Goal: Task Accomplishment & Management: Manage account settings

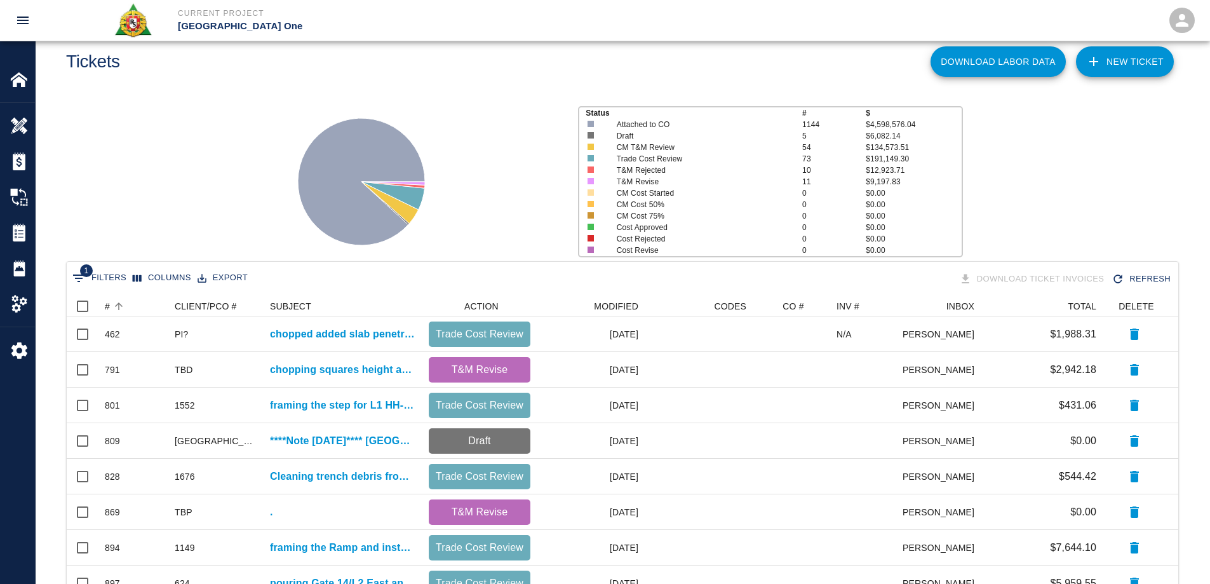
scroll to position [722, 1102]
click at [18, 82] on img at bounding box center [19, 80] width 18 height 18
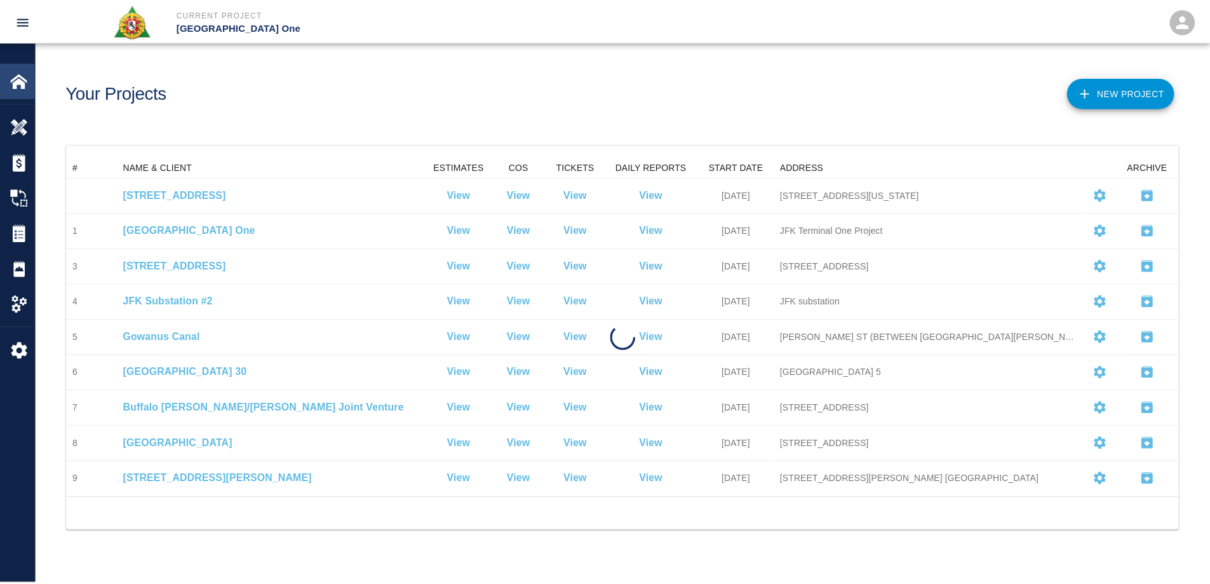
scroll to position [331, 1112]
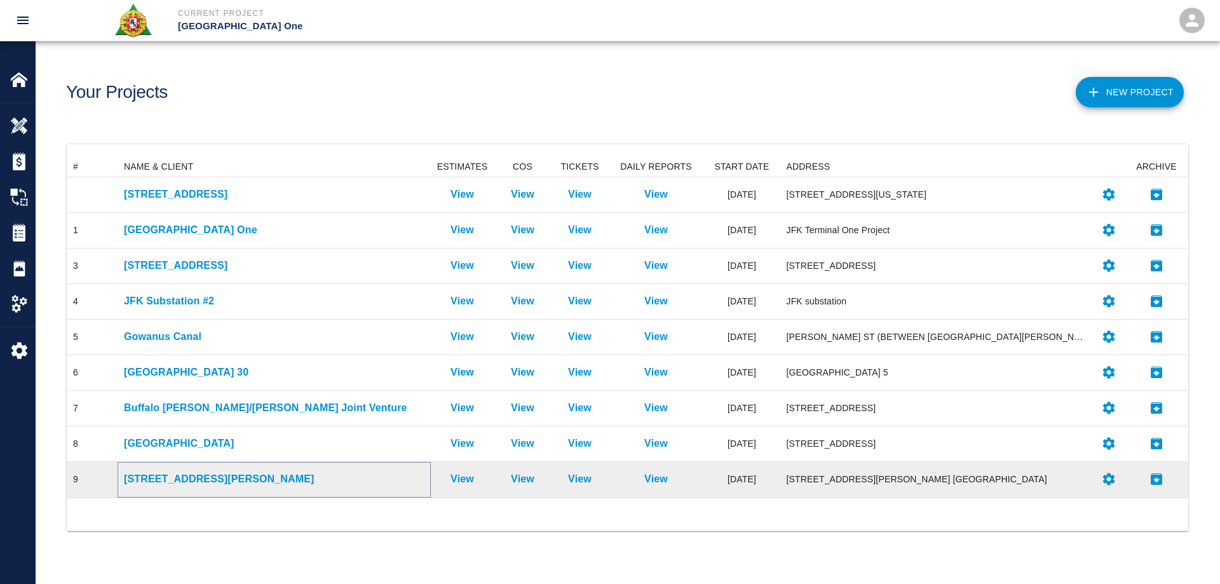
click at [184, 481] on p "[STREET_ADDRESS][PERSON_NAME]" at bounding box center [274, 478] width 300 height 15
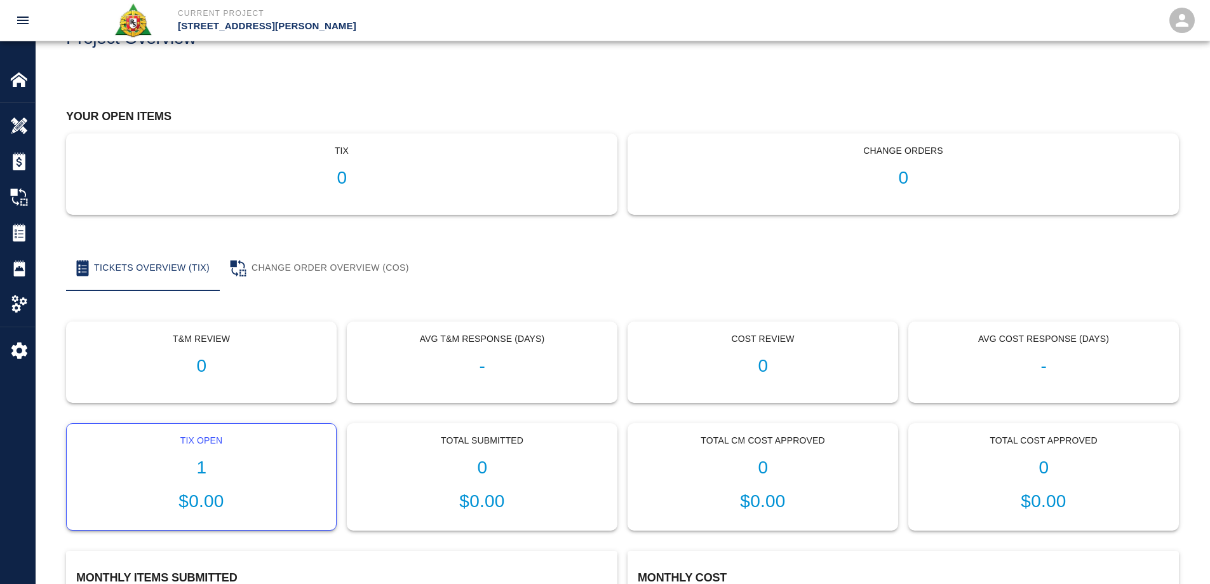
scroll to position [127, 0]
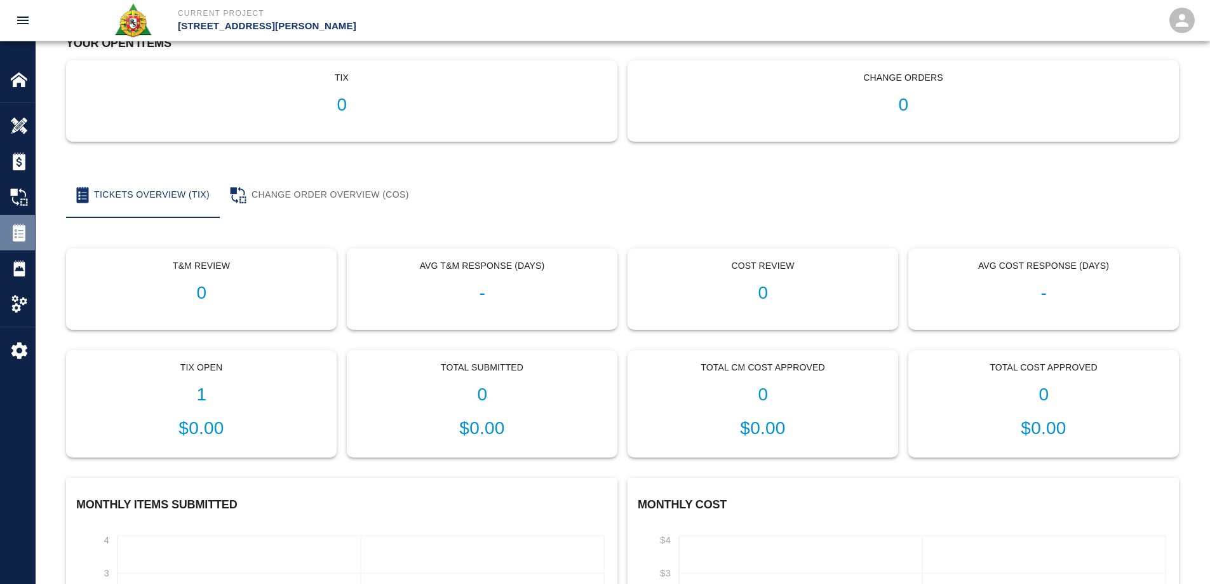
click at [27, 234] on img at bounding box center [19, 233] width 18 height 18
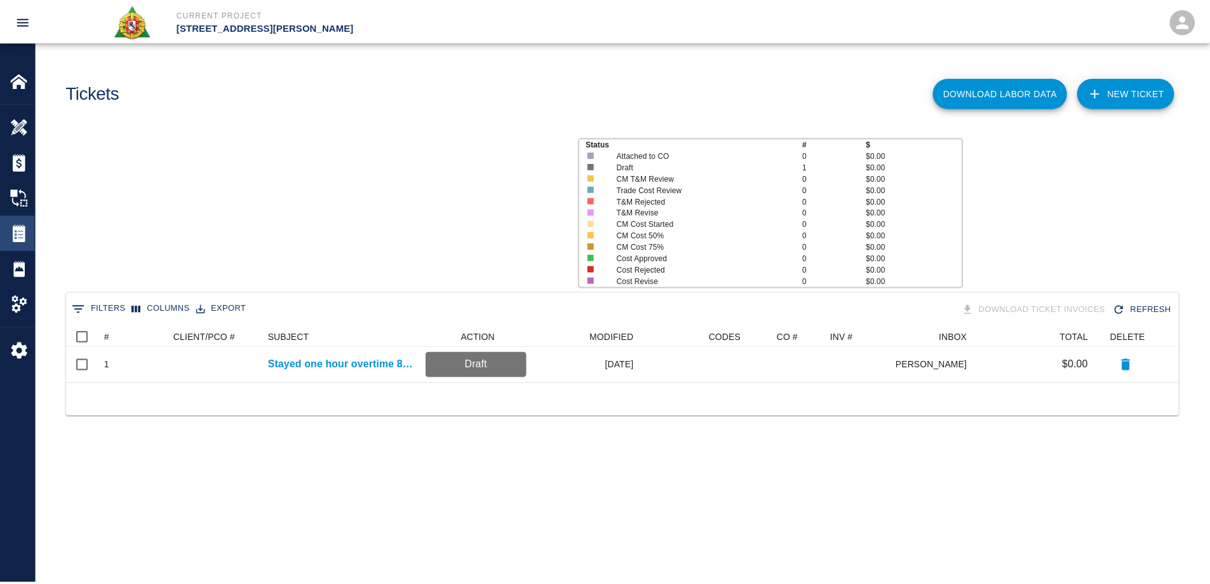
scroll to position [46, 1112]
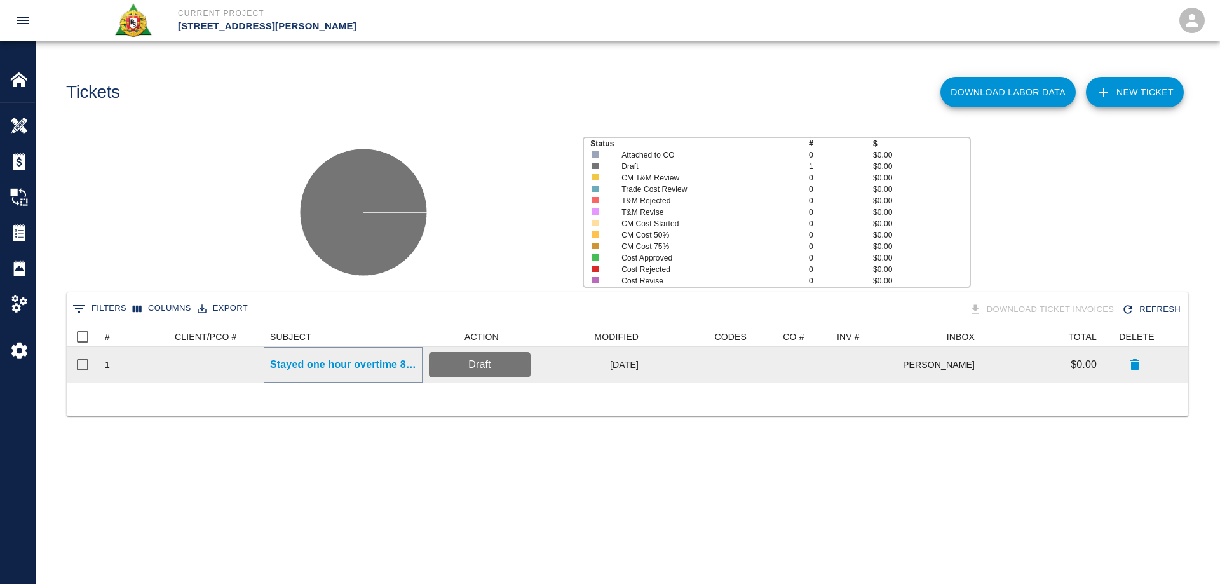
click at [326, 363] on p "Stayed one hour overtime 8/11-8/13 3:30 PM to 4:30 PM [PERSON_NAME] the..." at bounding box center [343, 364] width 146 height 15
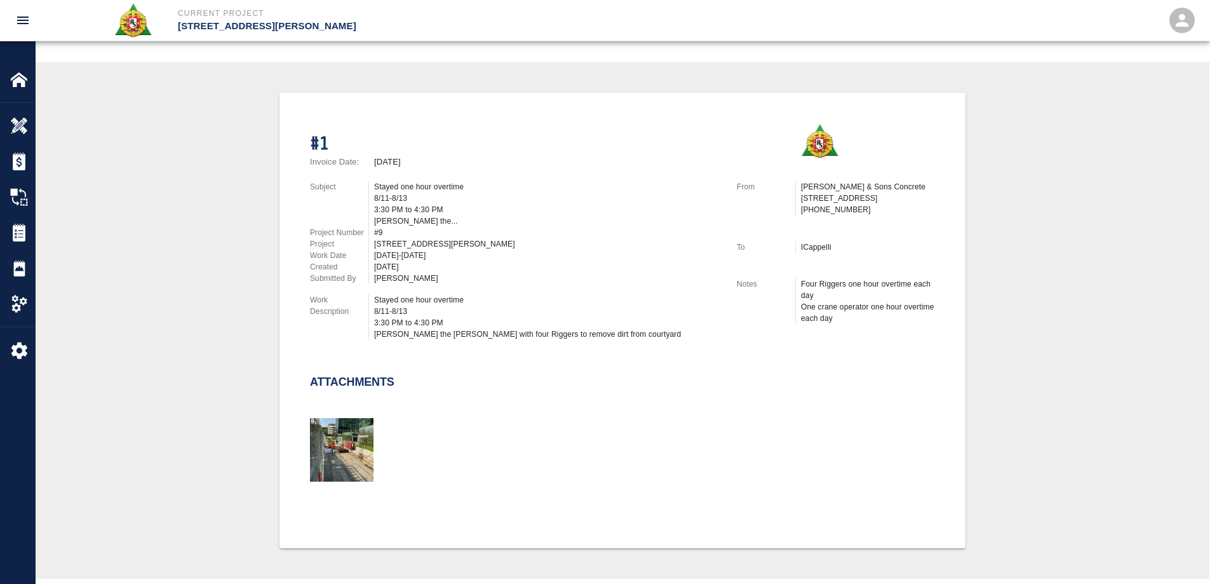
scroll to position [254, 0]
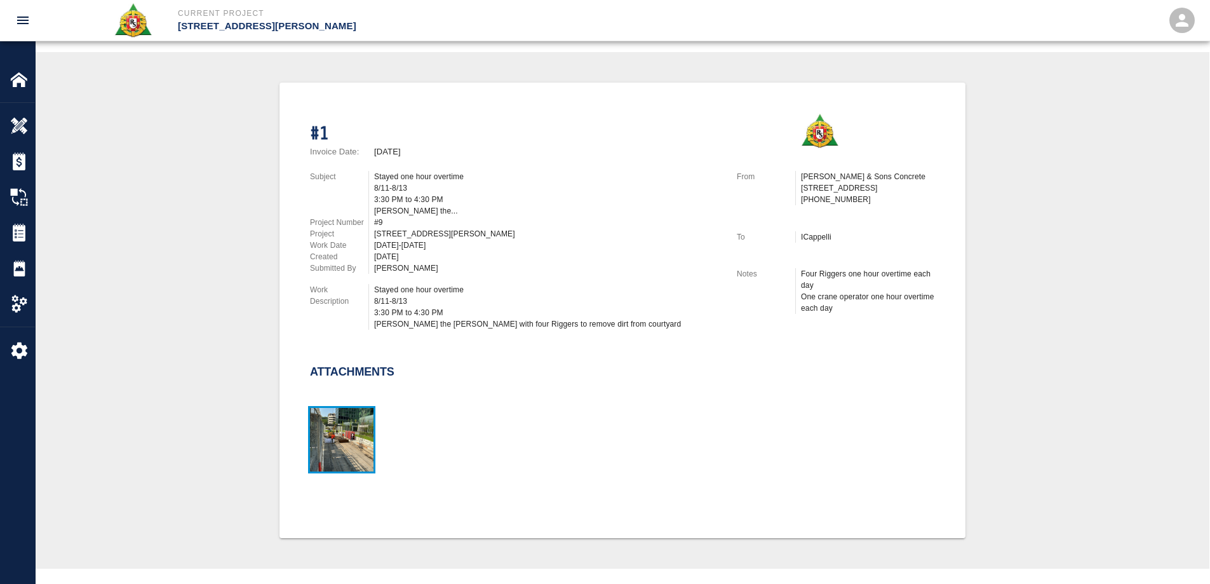
click at [361, 416] on img "button" at bounding box center [342, 440] width 64 height 64
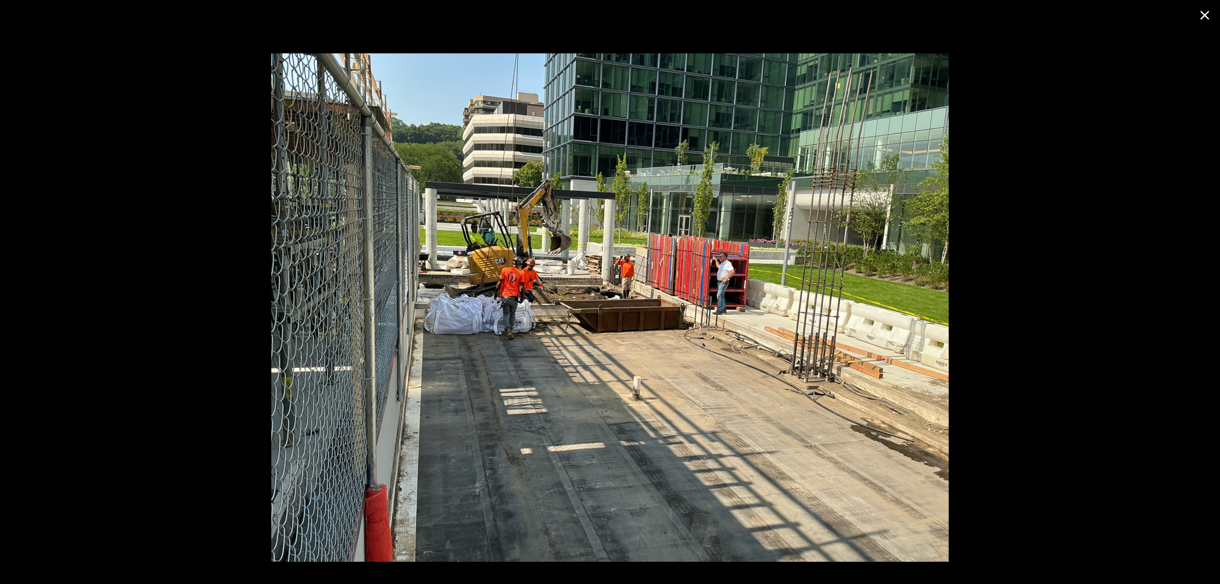
click at [575, 349] on img at bounding box center [609, 307] width 677 height 508
click at [1204, 6] on button "close" at bounding box center [1204, 15] width 30 height 30
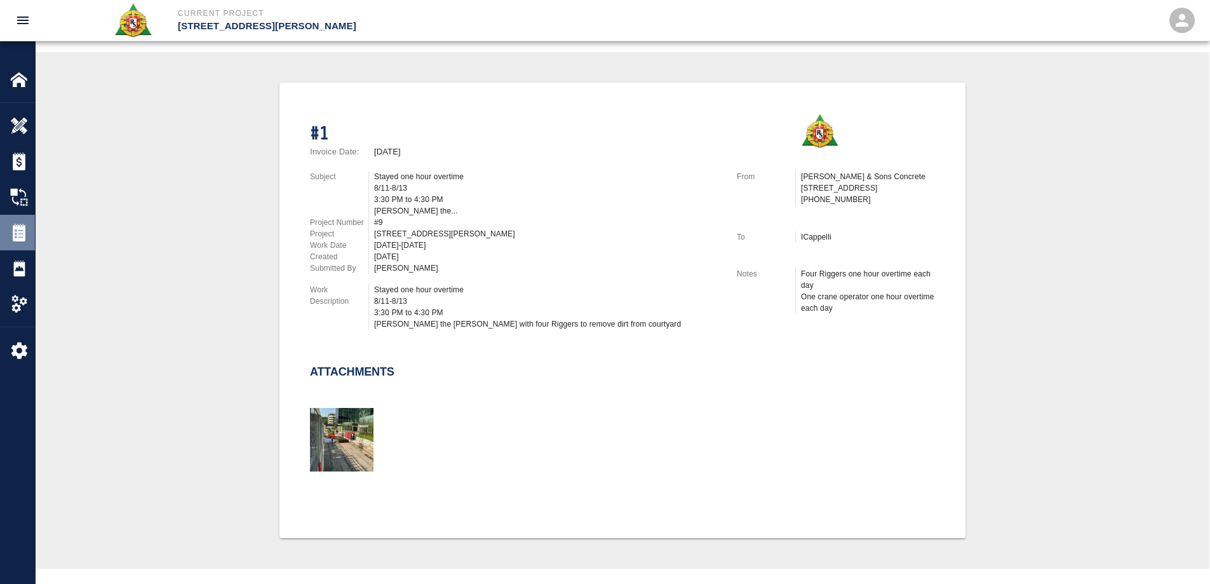
click at [15, 234] on img at bounding box center [19, 233] width 18 height 18
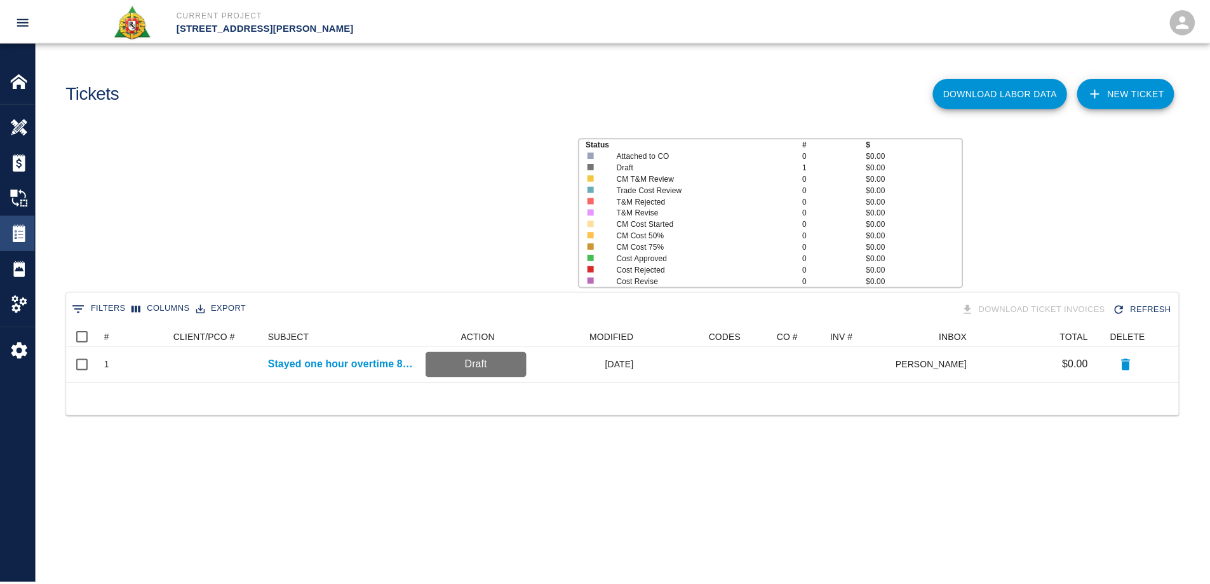
scroll to position [46, 1112]
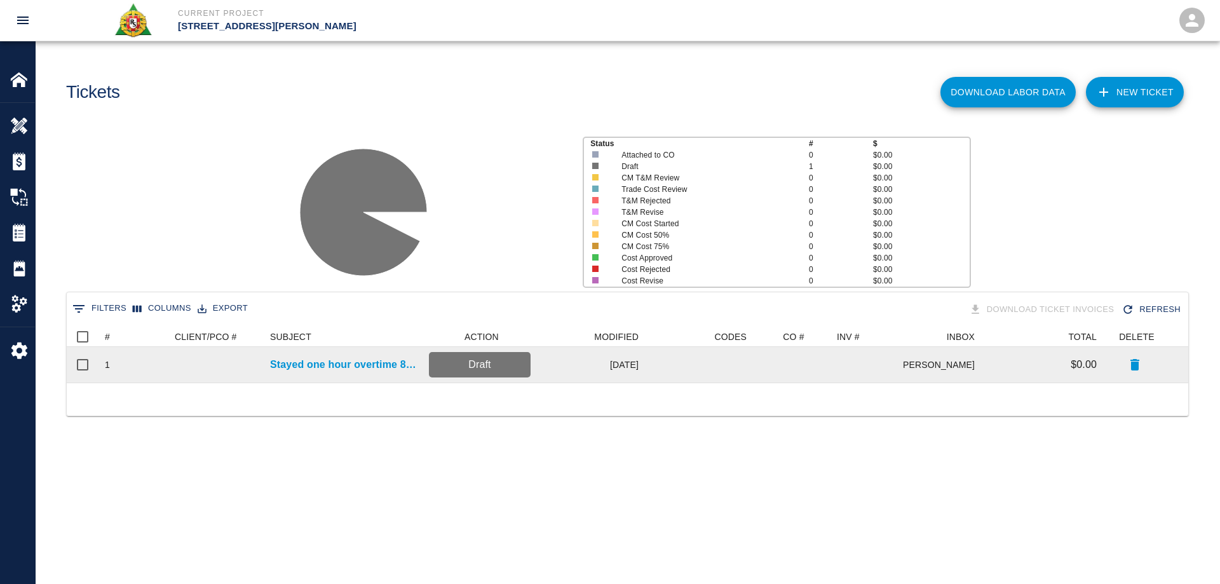
click at [462, 358] on p "Draft" at bounding box center [479, 364] width 91 height 15
click at [389, 361] on p "Stayed one hour overtime 8/11-8/13 3:30 PM to 4:30 PM [PERSON_NAME] the..." at bounding box center [343, 364] width 146 height 15
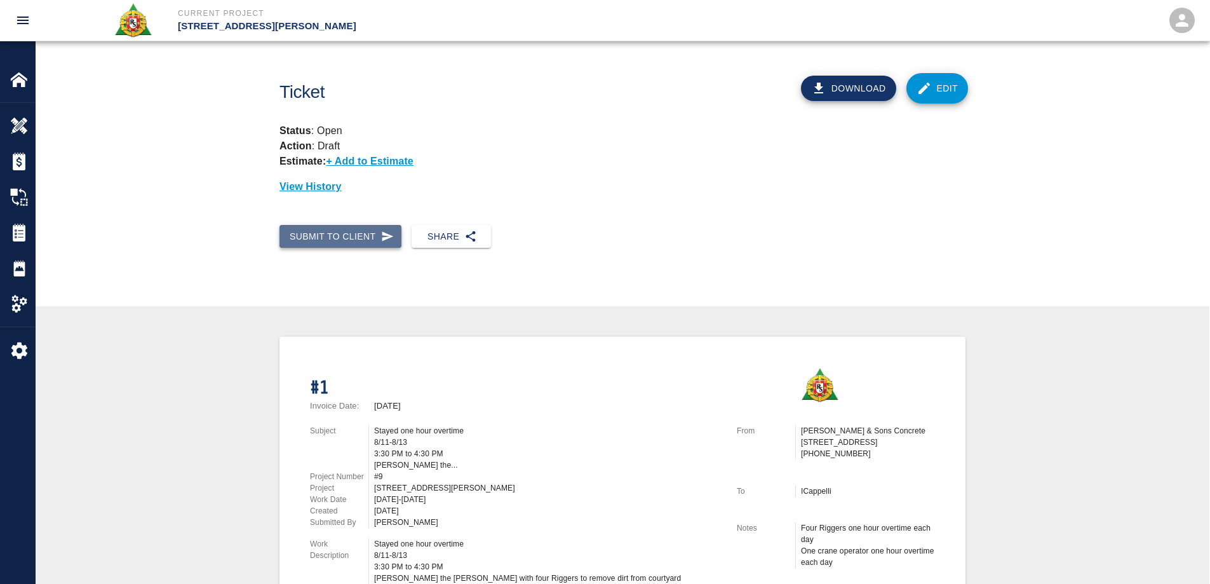
click at [350, 233] on button "Submit to Client" at bounding box center [340, 237] width 122 height 24
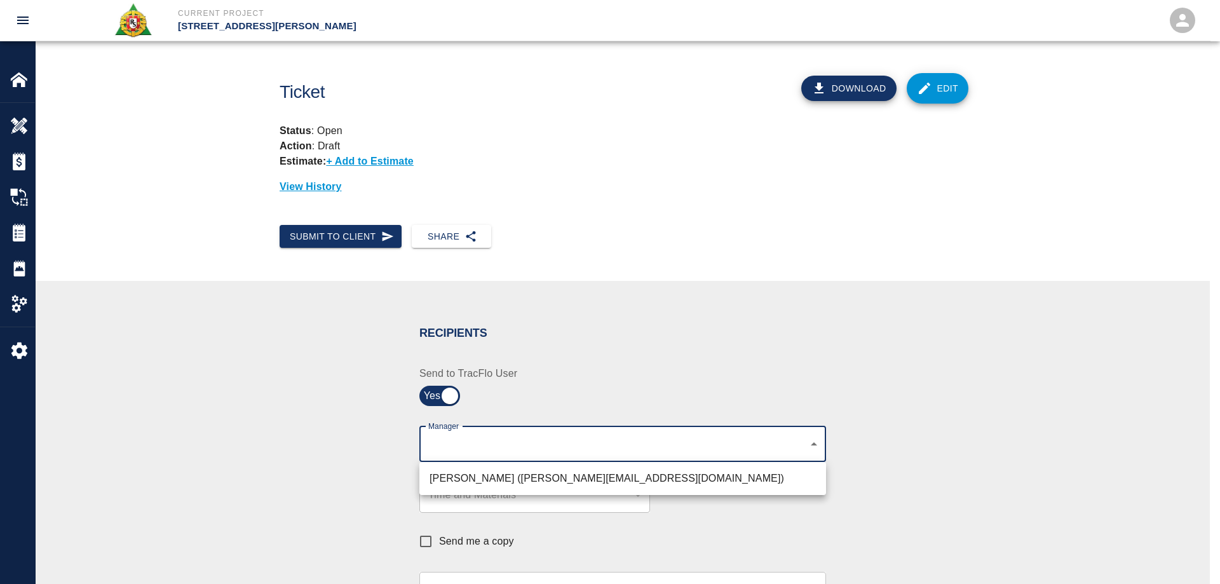
click at [499, 441] on body "Current Project [STREET_ADDRESS][PERSON_NAME] Home [STREET_ADDRESS][PERSON_NAME…" at bounding box center [610, 292] width 1220 height 584
click at [580, 363] on div at bounding box center [610, 292] width 1220 height 584
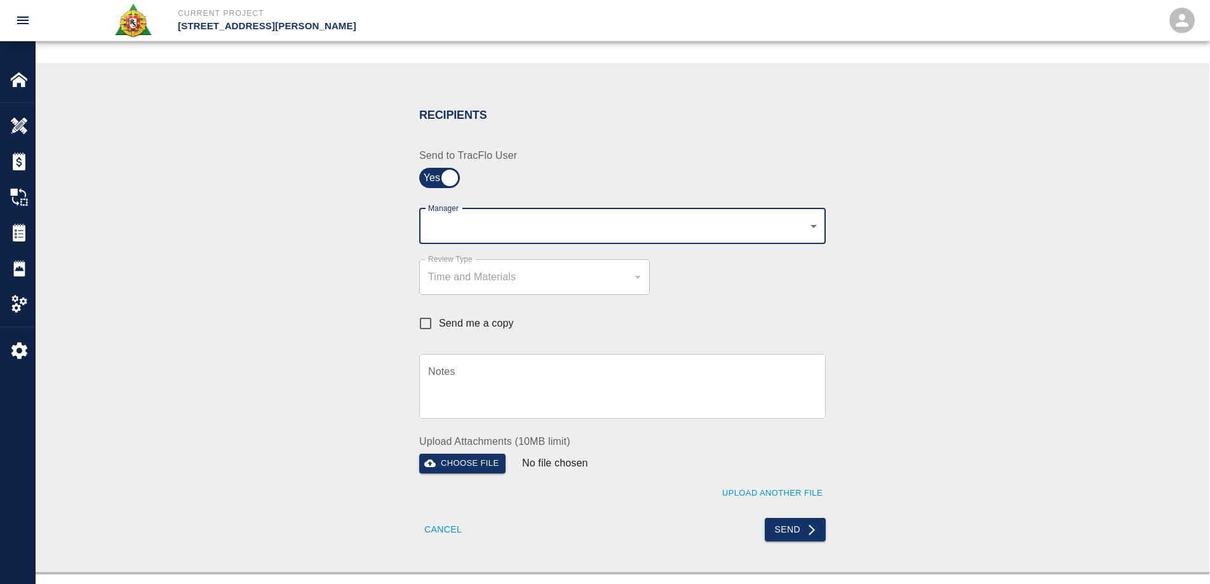
scroll to position [210, 0]
